Goal: Task Accomplishment & Management: Use online tool/utility

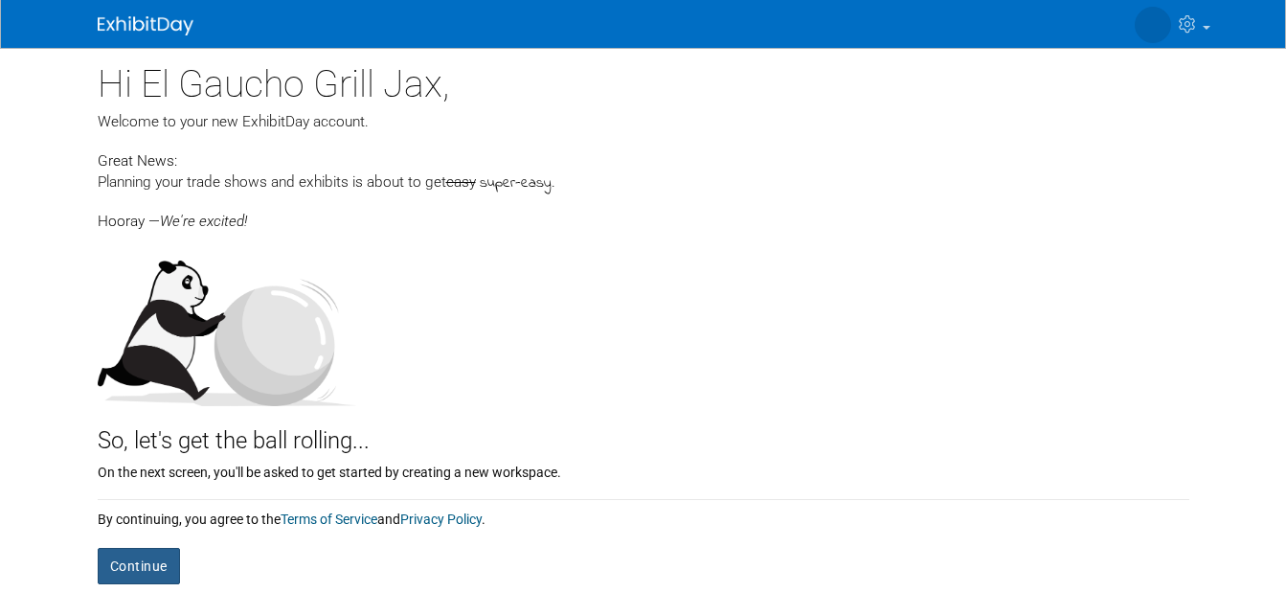
click at [110, 579] on button "Continue" at bounding box center [139, 566] width 82 height 36
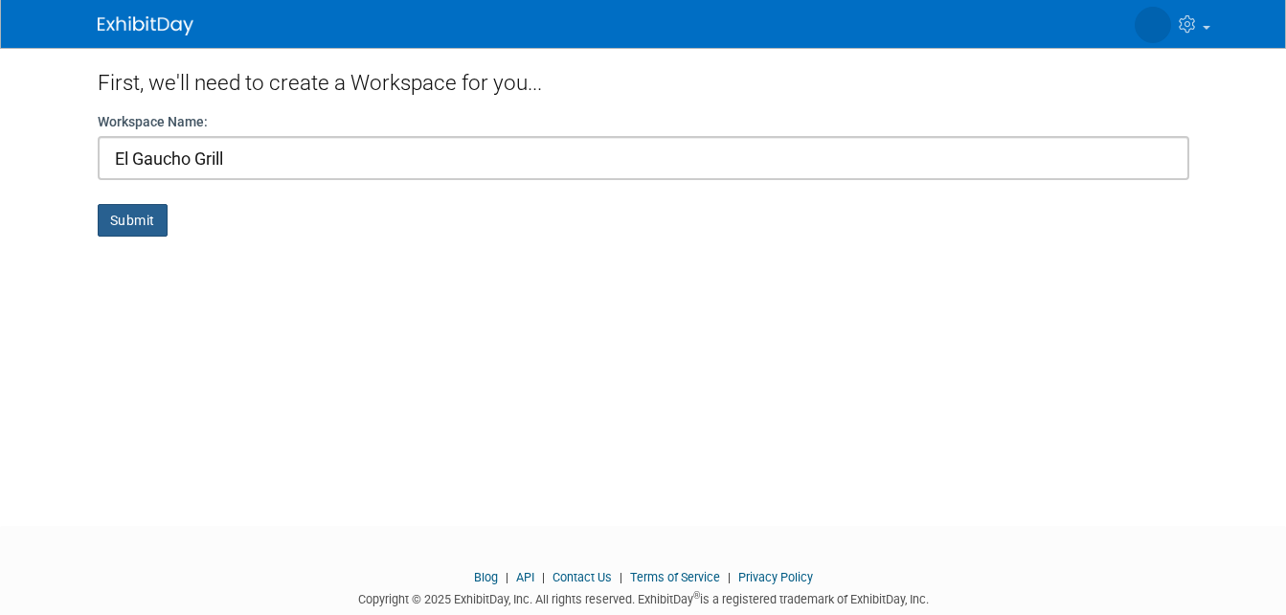
type input "El Gaucho Grill"
click at [108, 232] on button "Submit" at bounding box center [133, 220] width 70 height 33
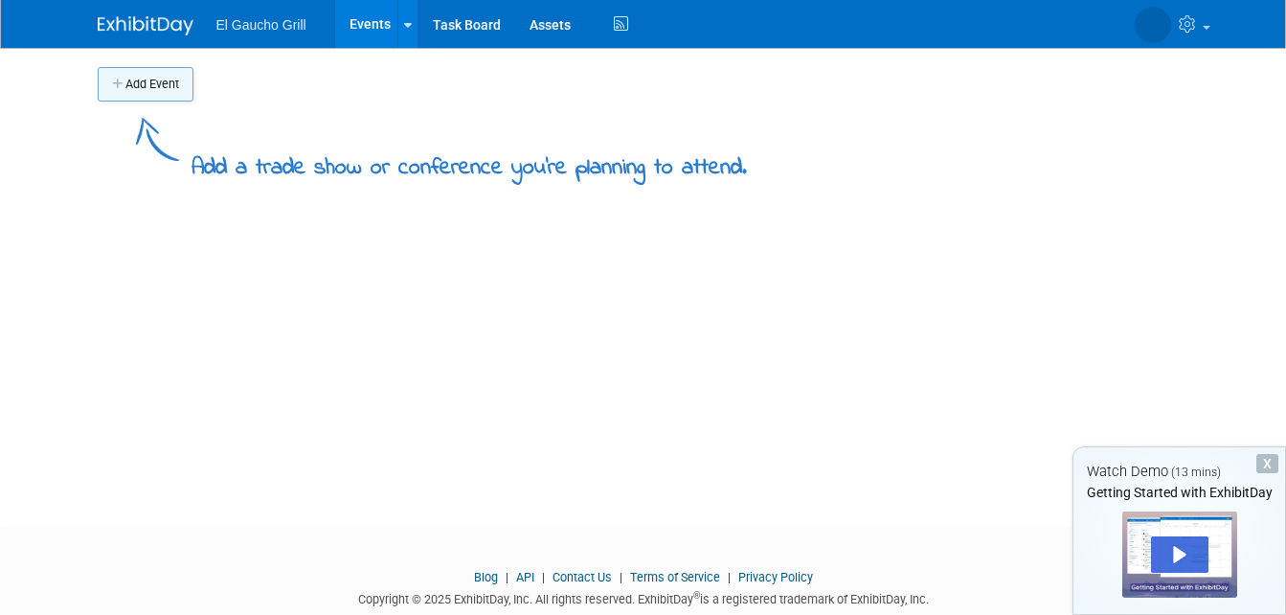
click at [101, 76] on button "Add Event" at bounding box center [146, 84] width 96 height 34
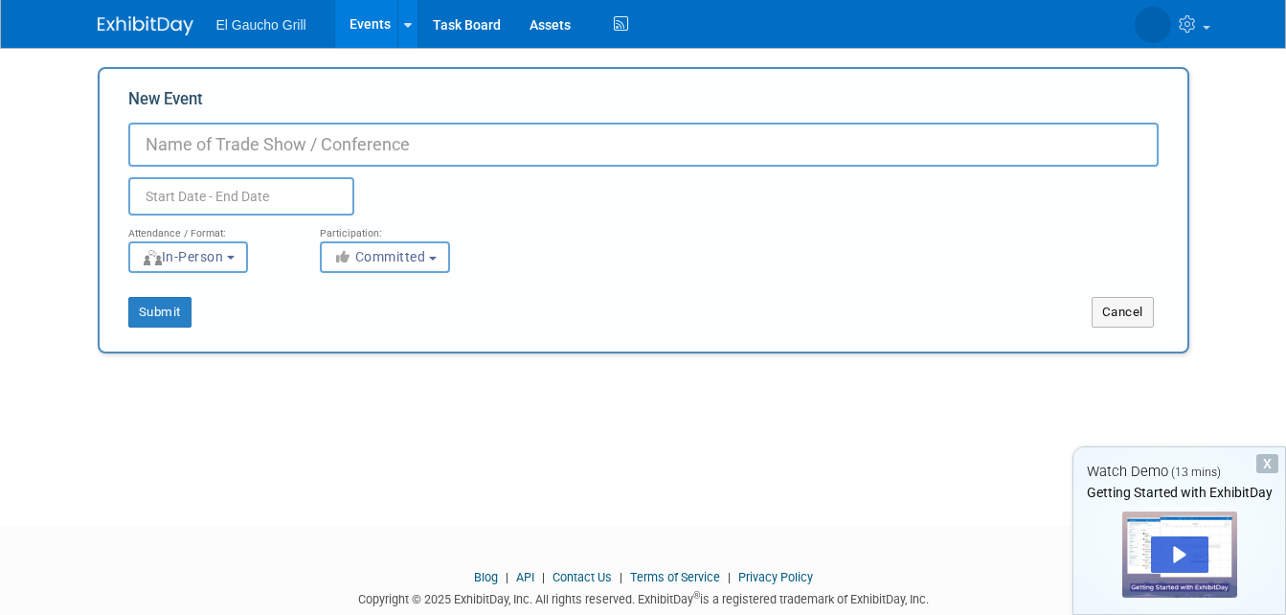
click at [128, 146] on input "New Event" at bounding box center [643, 145] width 1031 height 44
click at [404, 27] on icon at bounding box center [408, 25] width 8 height 12
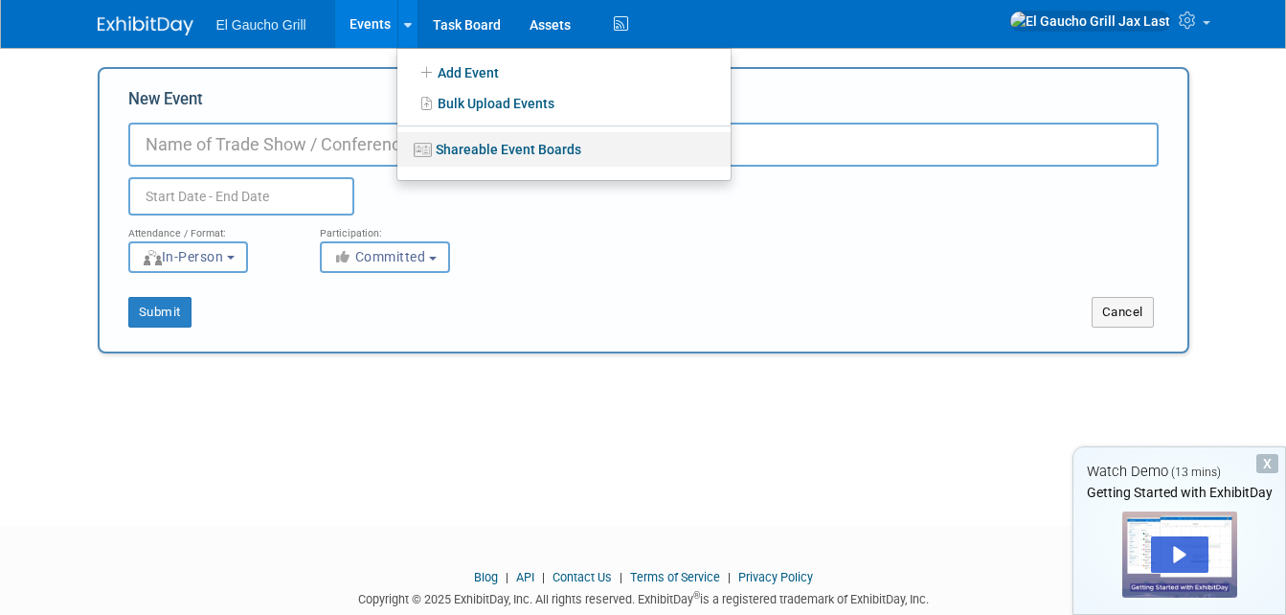
click at [448, 146] on link "Shareable Event Boards" at bounding box center [564, 149] width 333 height 34
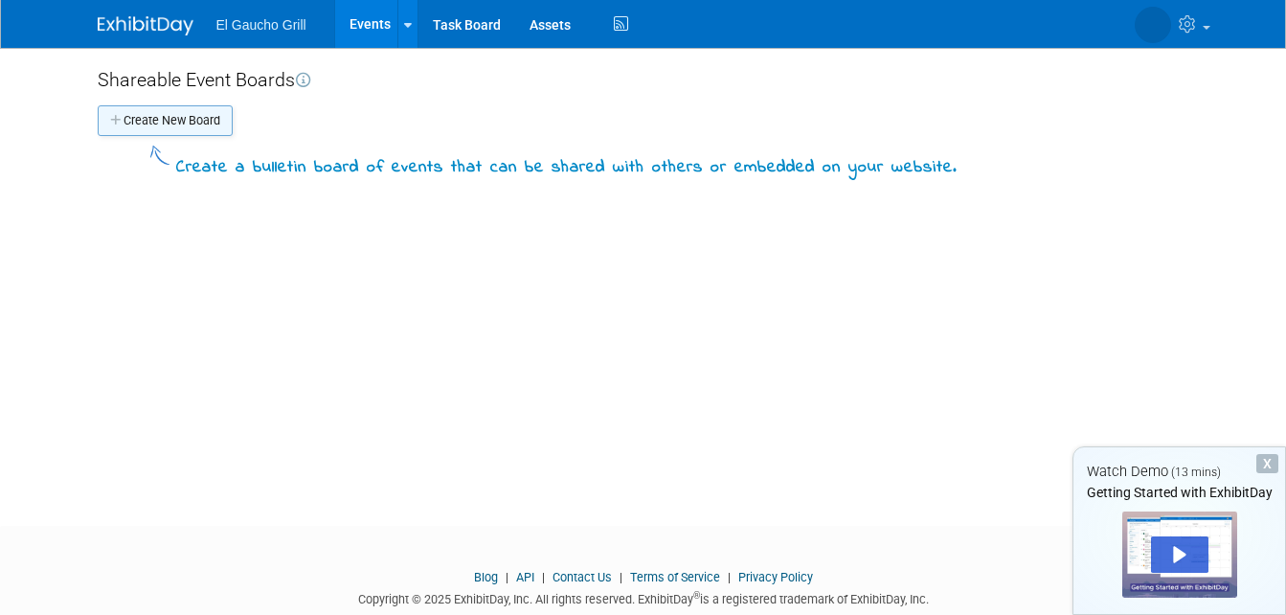
click at [151, 125] on button "Create New Board" at bounding box center [165, 120] width 135 height 31
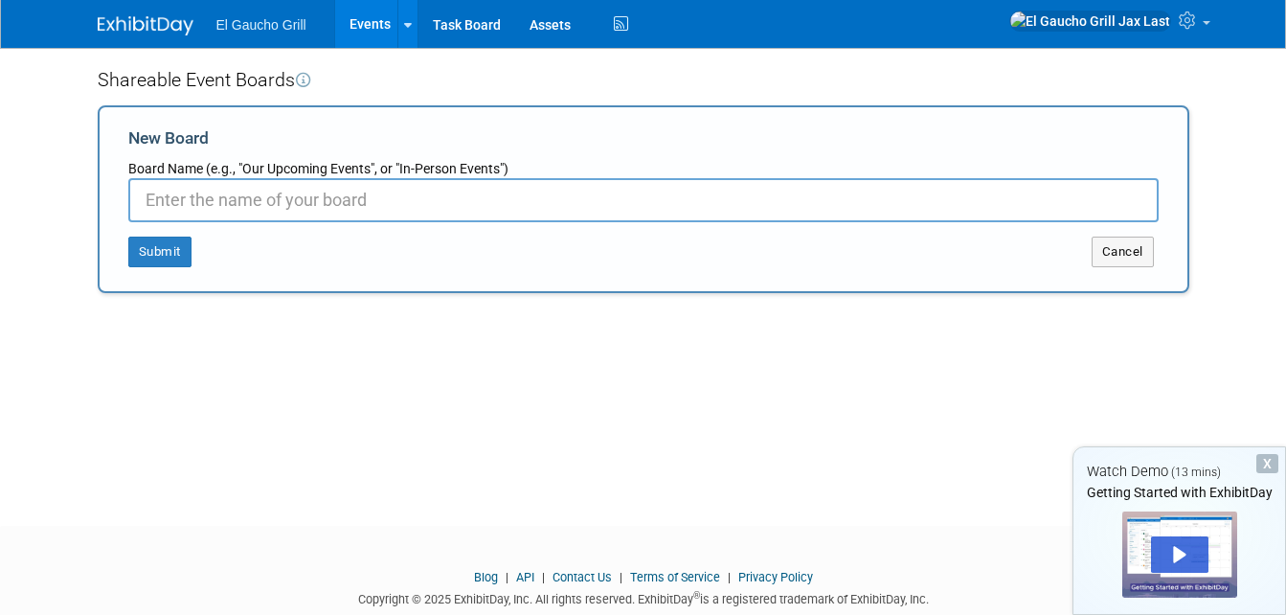
click at [151, 198] on input "New Board" at bounding box center [643, 200] width 1031 height 44
type input "schedule 6 - 12 Oct."
click at [134, 267] on div "New Board Board Name (e.g., "Our Upcoming Events", or "In-Person Events") sched…" at bounding box center [644, 199] width 1092 height 188
click at [138, 256] on button "Submit" at bounding box center [159, 252] width 63 height 31
